Goal: Check status: Check status

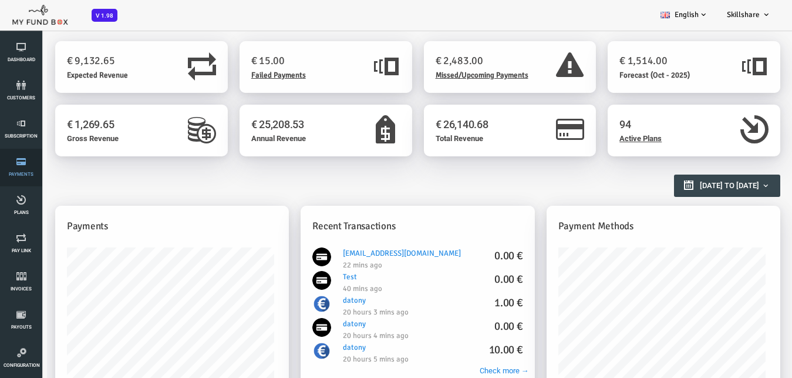
click at [14, 163] on icon at bounding box center [21, 161] width 35 height 9
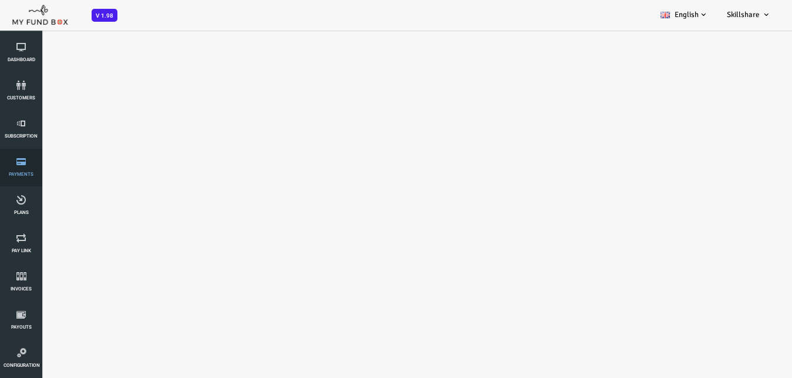
select select "100"
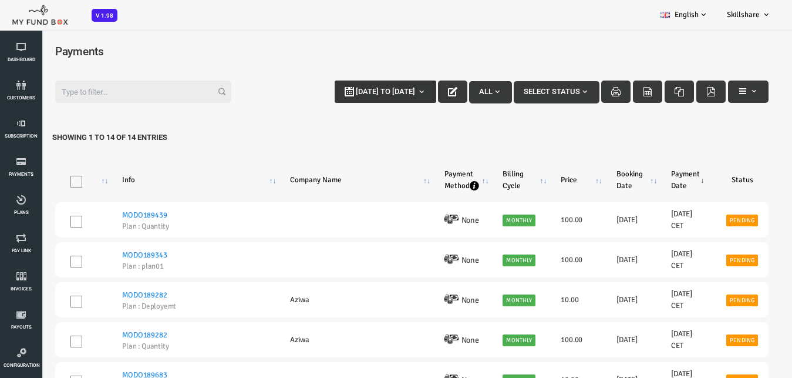
type input "[DATE]"
click at [345, 91] on span "[DATE] to [DATE]" at bounding box center [353, 91] width 59 height 9
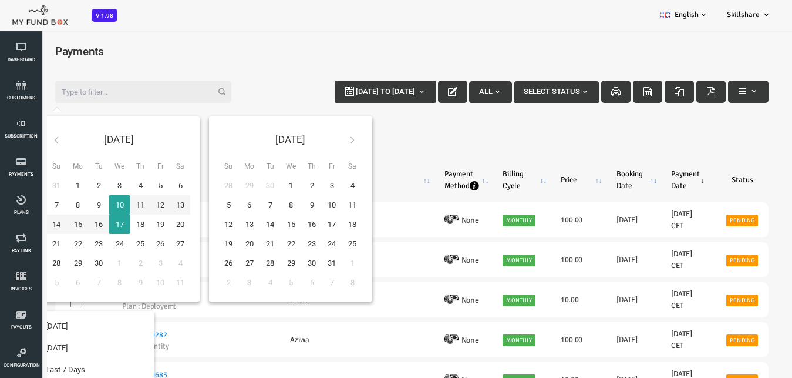
click at [48, 145] on div "Dashboard customers Subscription Payments Plans Tax Setup Pay Link Invoices Sub…" at bounding box center [29, 225] width 59 height 451
click at [56, 142] on div "Dashboard customers Subscription Payments Plans Tax Setup Pay Link Invoices Sub…" at bounding box center [29, 225] width 59 height 451
click at [56, 139] on div "Dashboard customers Subscription Payments Plans Tax Setup Pay Link Invoices Sub…" at bounding box center [29, 225] width 59 height 451
click at [27, 140] on icon at bounding box center [24, 139] width 9 height 9
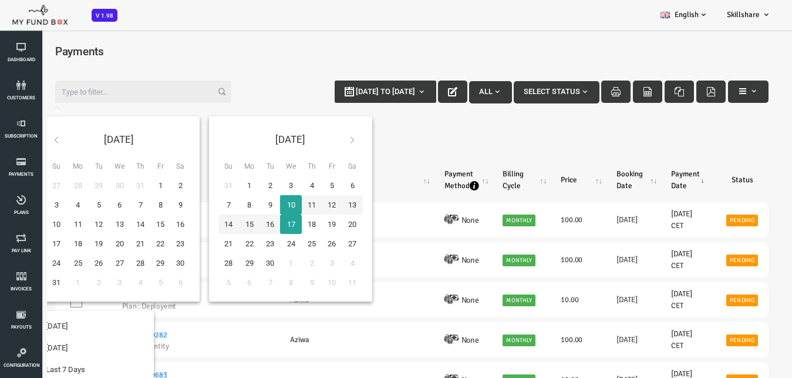
type input "[DATE]"
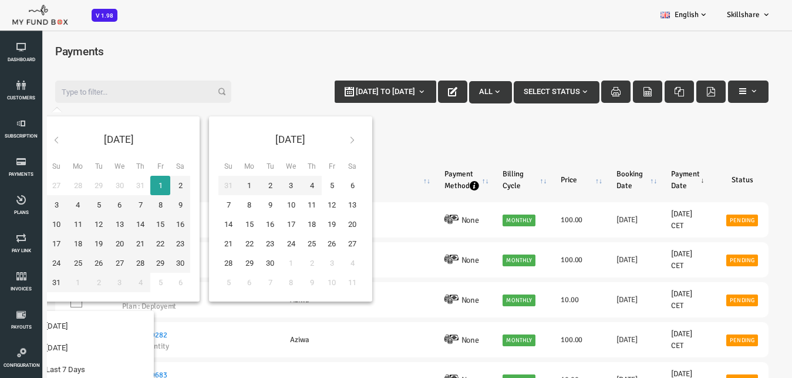
type input "[DATE]"
click at [447, 139] on div "Filter: [DATE] to [DATE] All Select Status Showing 1 to 14 of 14 Entries" at bounding box center [380, 115] width 737 height 92
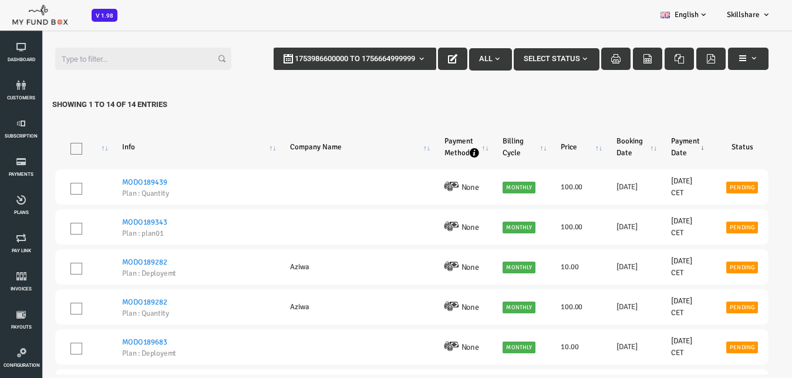
click at [447, 52] on button "All" at bounding box center [458, 59] width 43 height 22
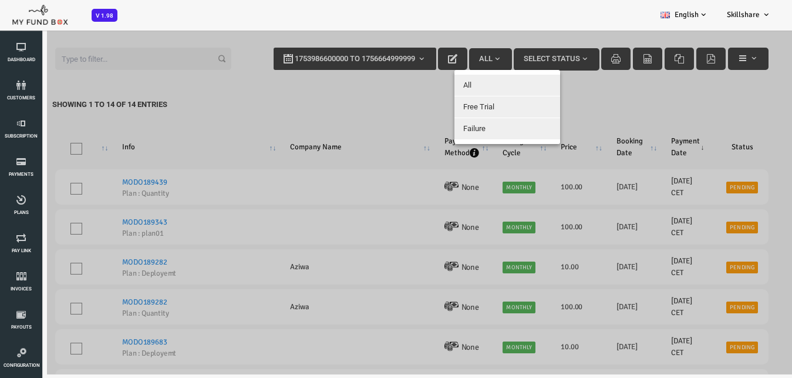
click at [454, 55] on div at bounding box center [380, 185] width 760 height 378
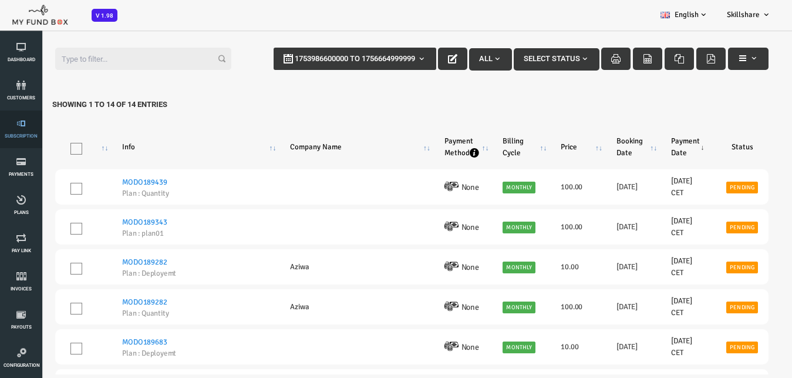
click at [25, 131] on link "Subscription" at bounding box center [21, 129] width 35 height 38
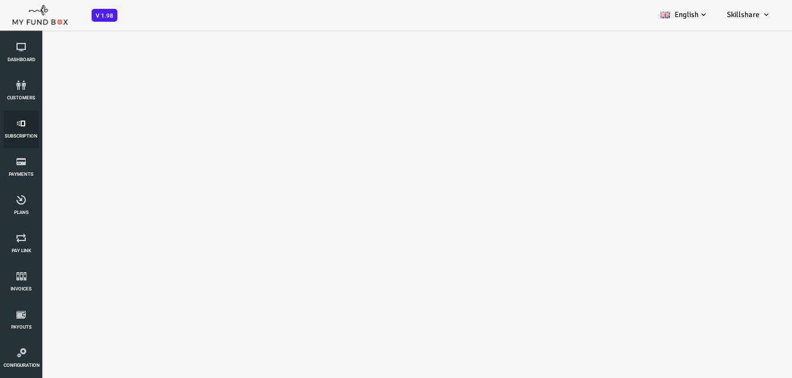
select select "100"
